Goal: Navigation & Orientation: Find specific page/section

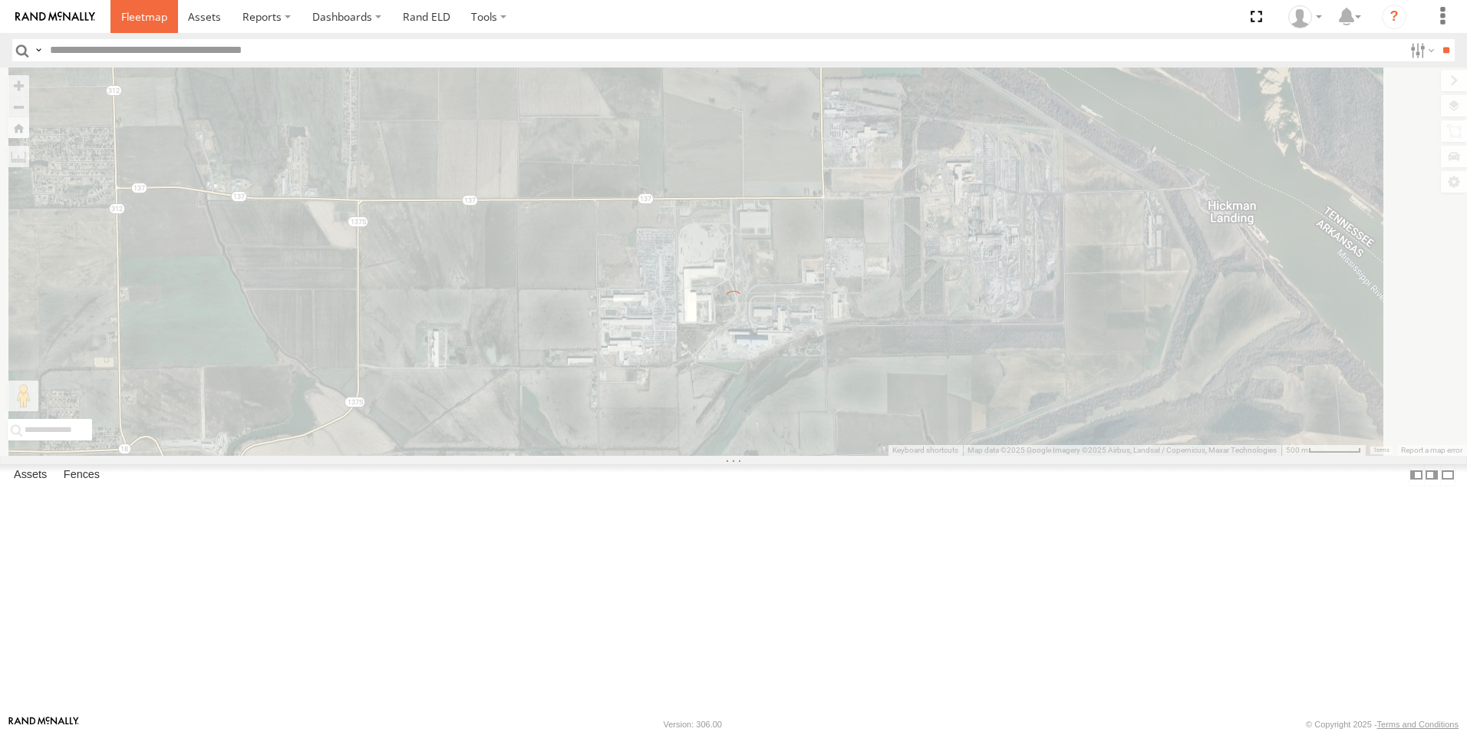
click at [153, 29] on link at bounding box center [144, 16] width 68 height 33
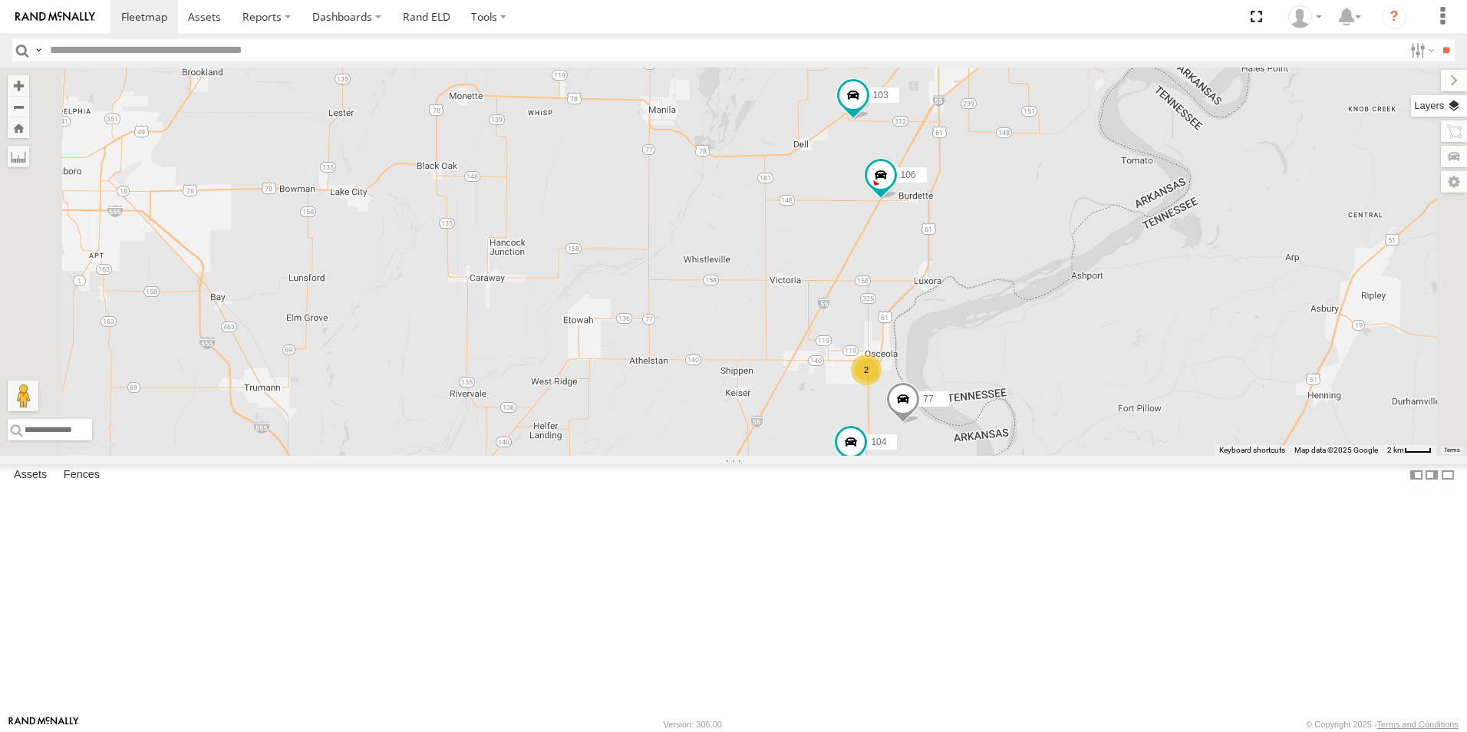
click at [1456, 110] on label at bounding box center [1439, 105] width 56 height 21
click at [0, 0] on span "Basemaps" at bounding box center [0, 0] width 0 height 0
click at [0, 0] on span "Roadmap" at bounding box center [0, 0] width 0 height 0
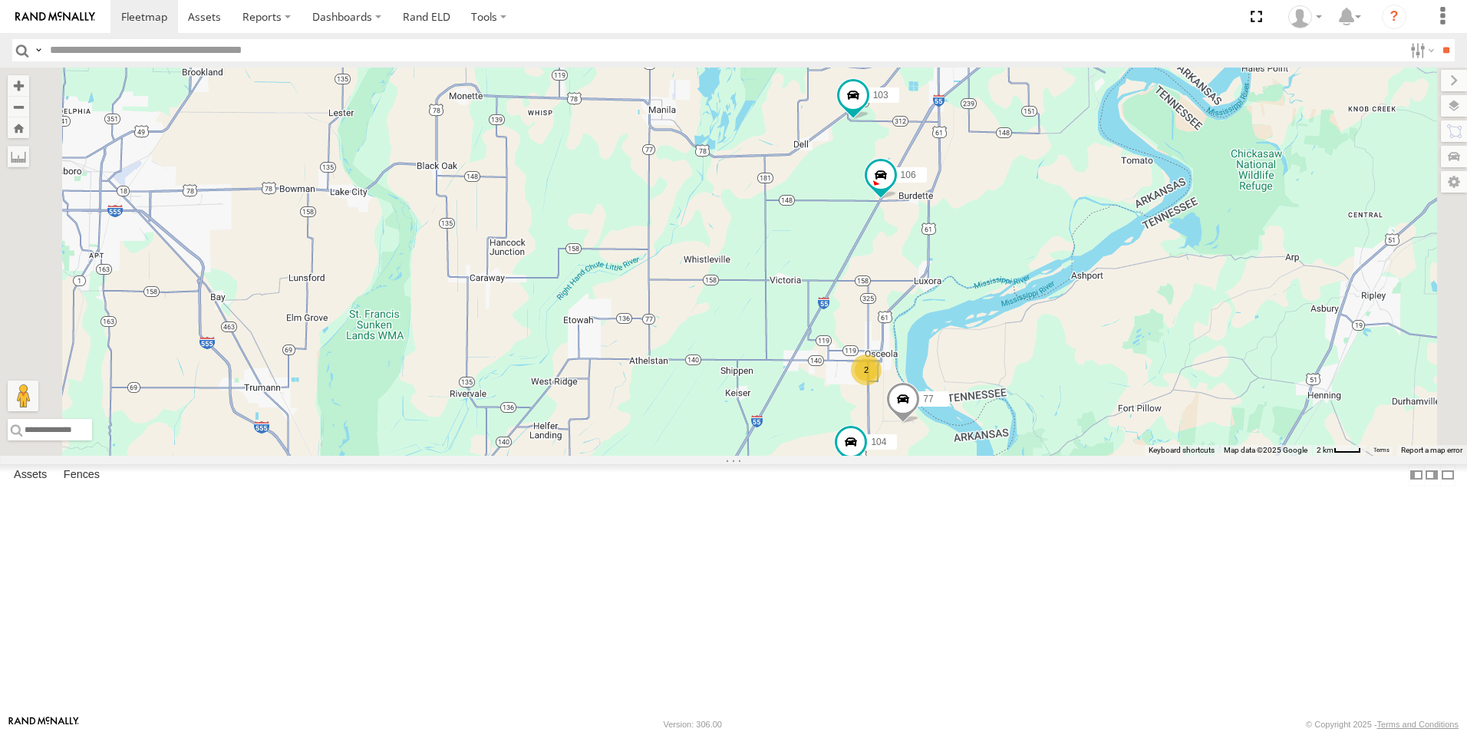
click at [0, 0] on span "Satellite + Roadmap" at bounding box center [0, 0] width 0 height 0
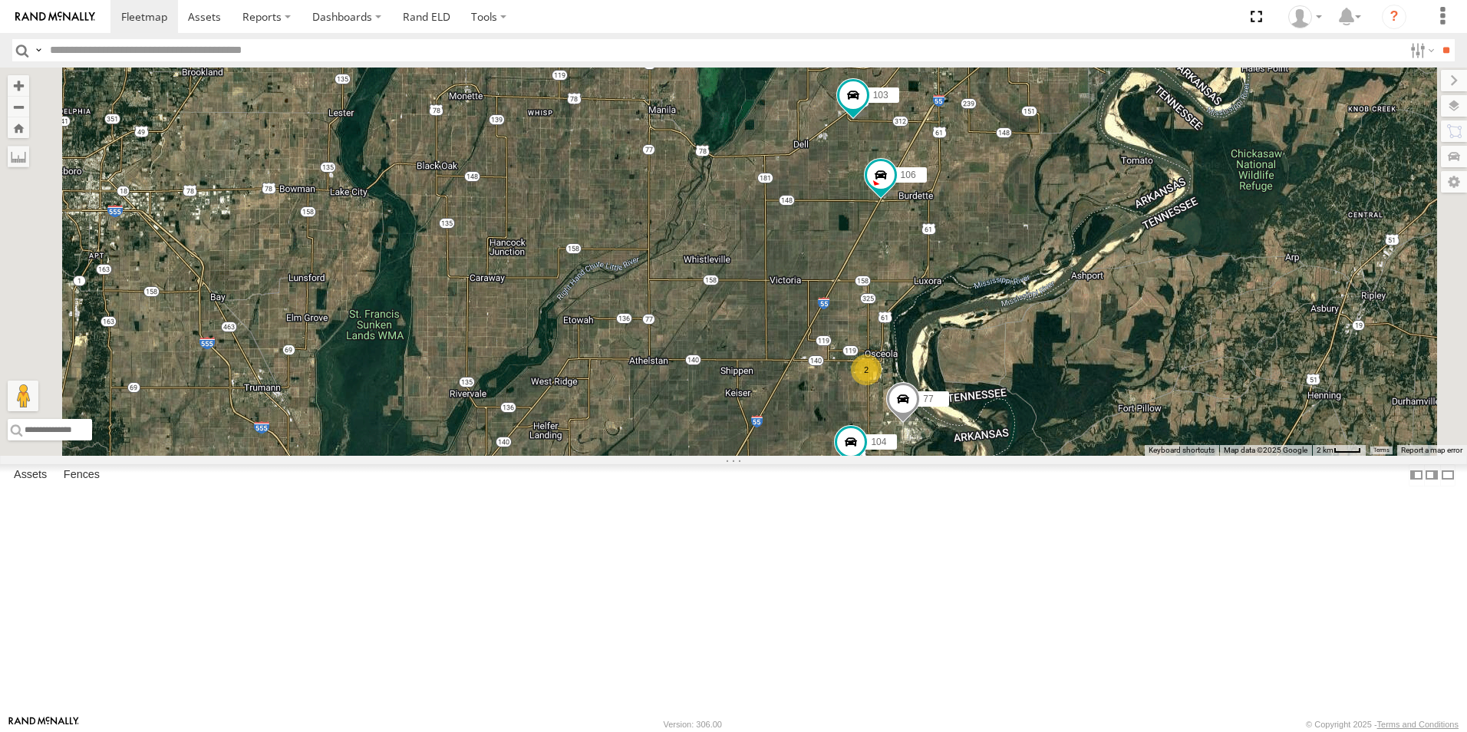
click at [0, 0] on span at bounding box center [0, 0] width 0 height 0
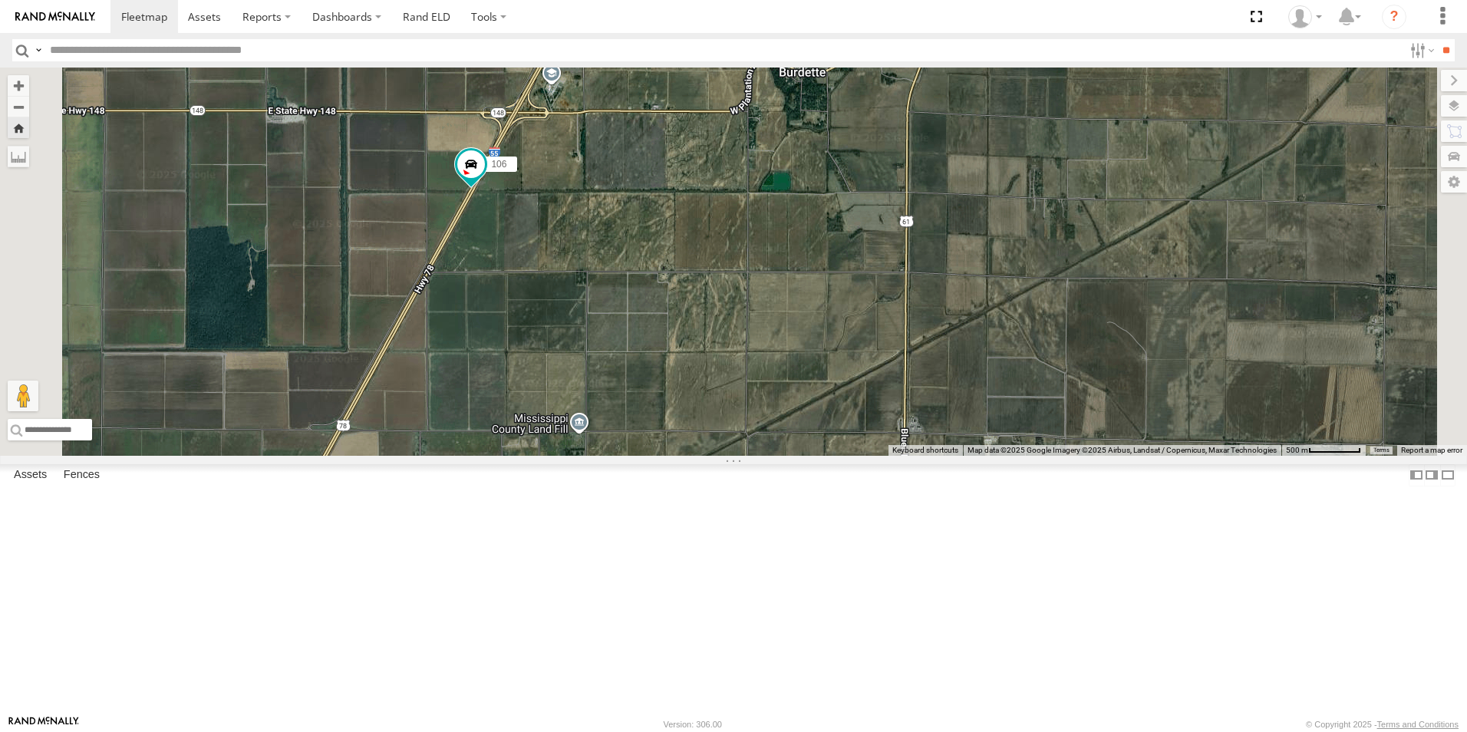
drag, startPoint x: 666, startPoint y: 482, endPoint x: 759, endPoint y: 355, distance: 157.0
click at [758, 357] on div "106" at bounding box center [733, 262] width 1467 height 388
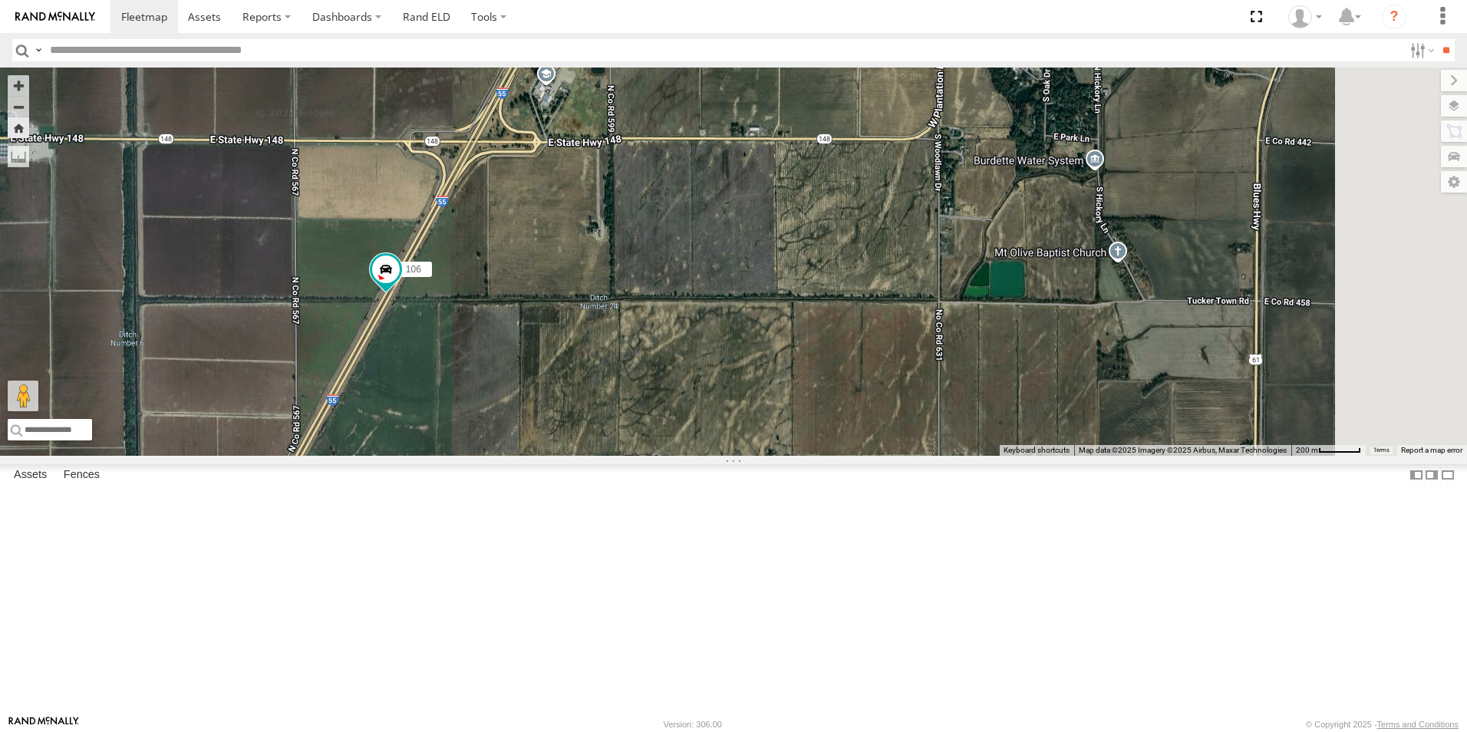
drag, startPoint x: 762, startPoint y: 301, endPoint x: 692, endPoint y: 509, distance: 219.3
click at [692, 456] on div "106" at bounding box center [733, 262] width 1467 height 388
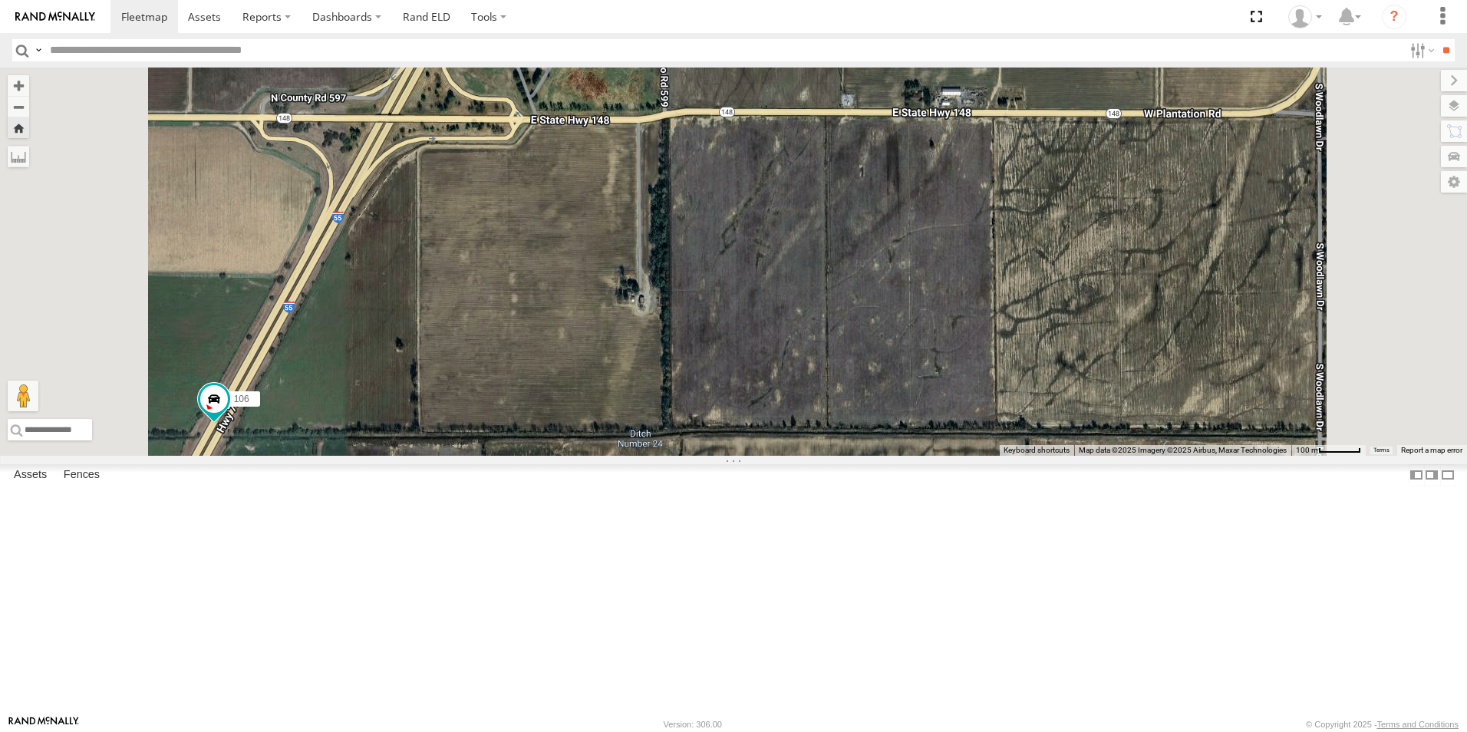
drag, startPoint x: 745, startPoint y: 422, endPoint x: 727, endPoint y: 516, distance: 96.0
click at [726, 456] on div "106" at bounding box center [733, 262] width 1467 height 388
